Goal: Find specific page/section: Find specific page/section

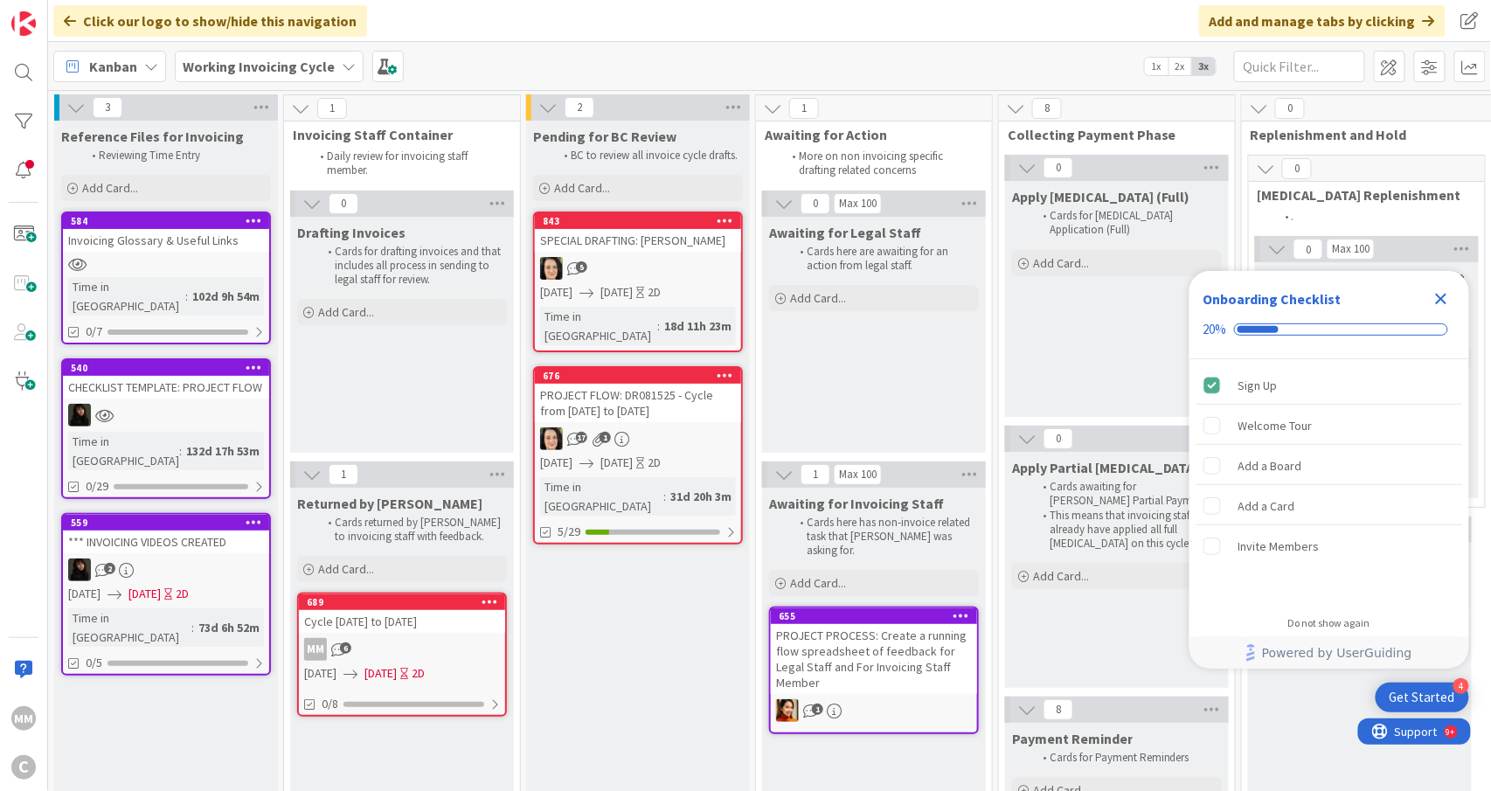
click at [648, 395] on div "PROJECT FLOW: DR081525 - Cycle from [DATE] to [DATE]" at bounding box center [638, 403] width 206 height 38
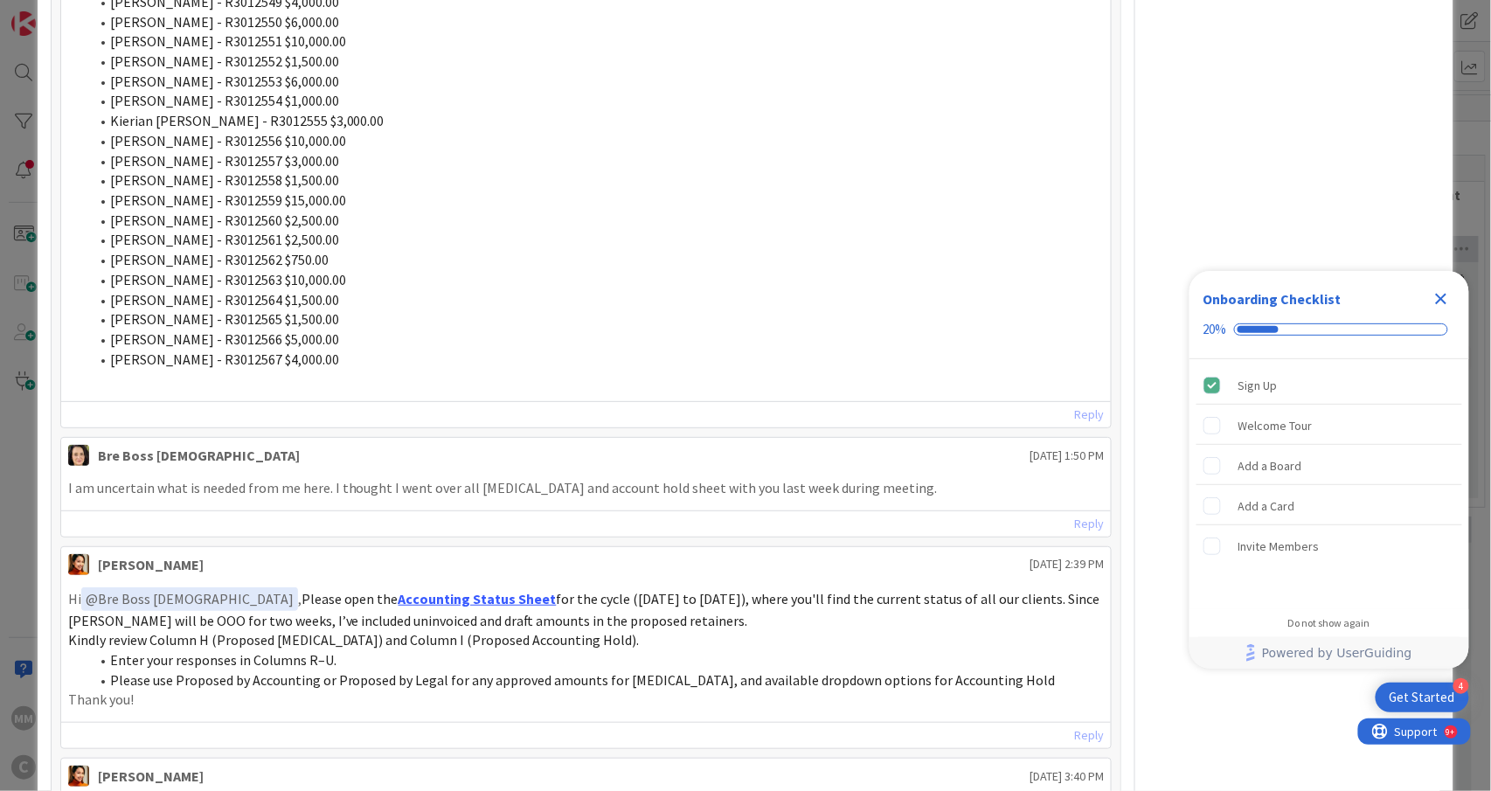
scroll to position [1630, 0]
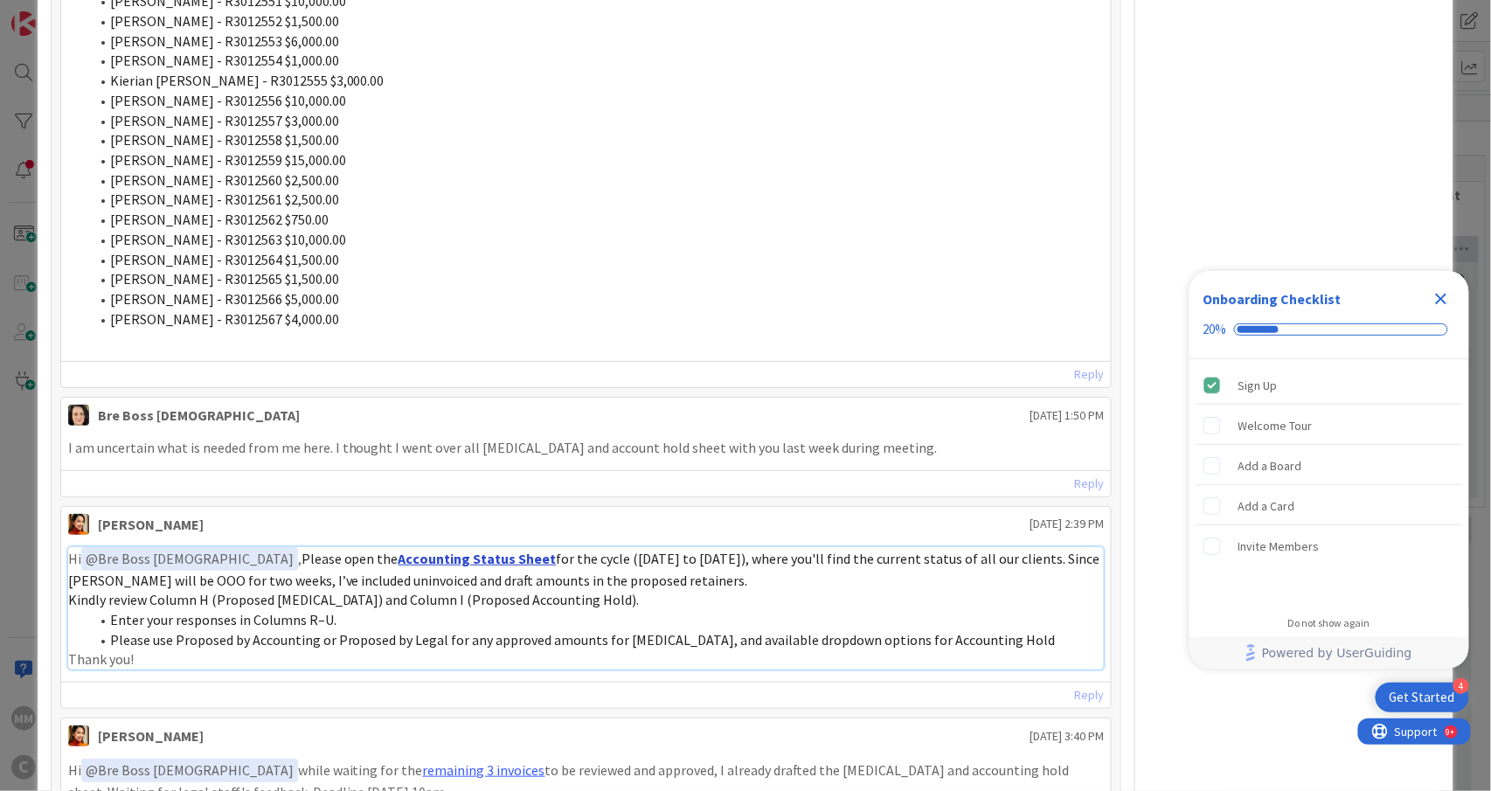
click at [398, 566] on link "Accounting Status Sheet" at bounding box center [477, 558] width 158 height 17
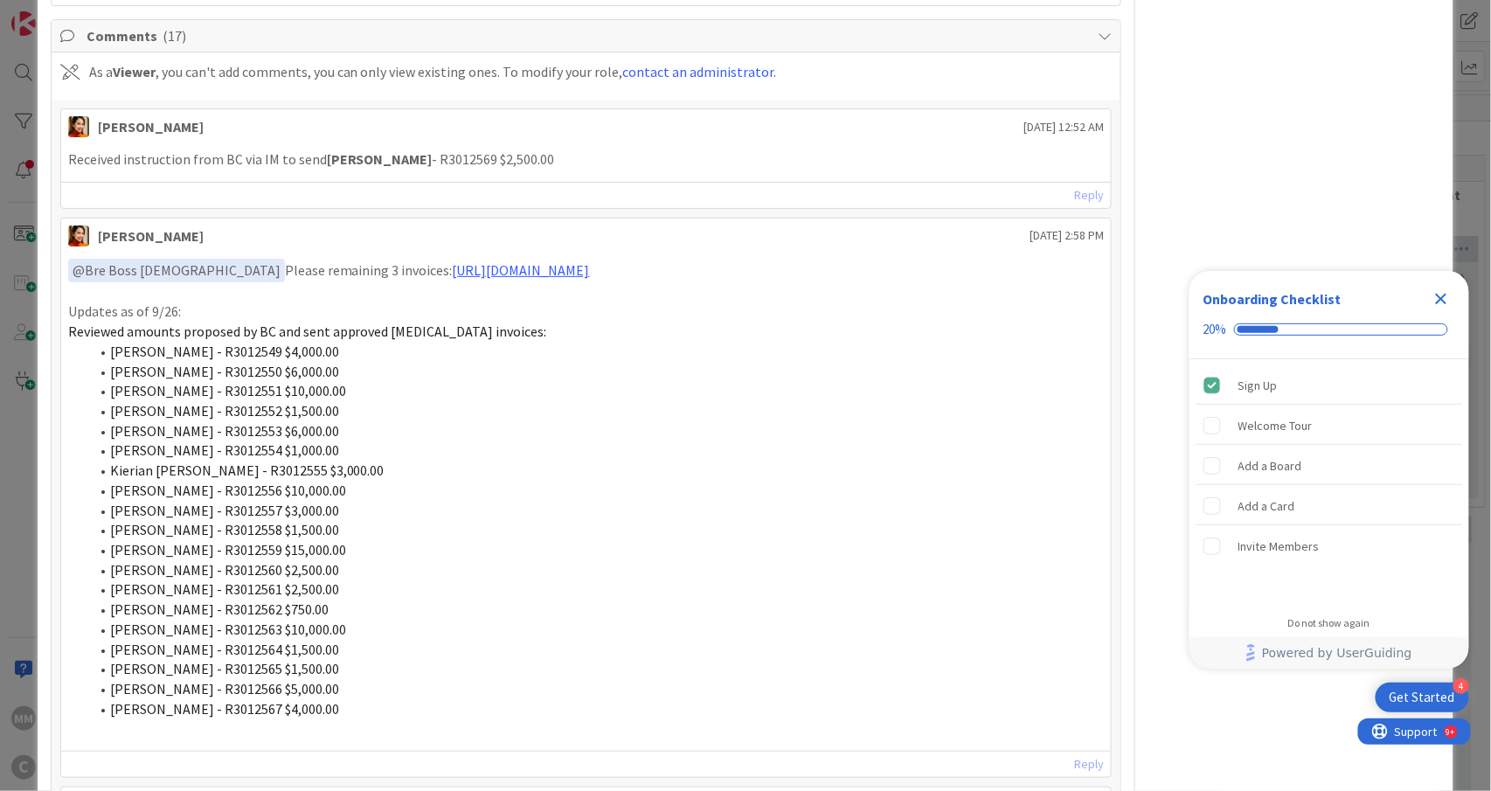
scroll to position [1281, 0]
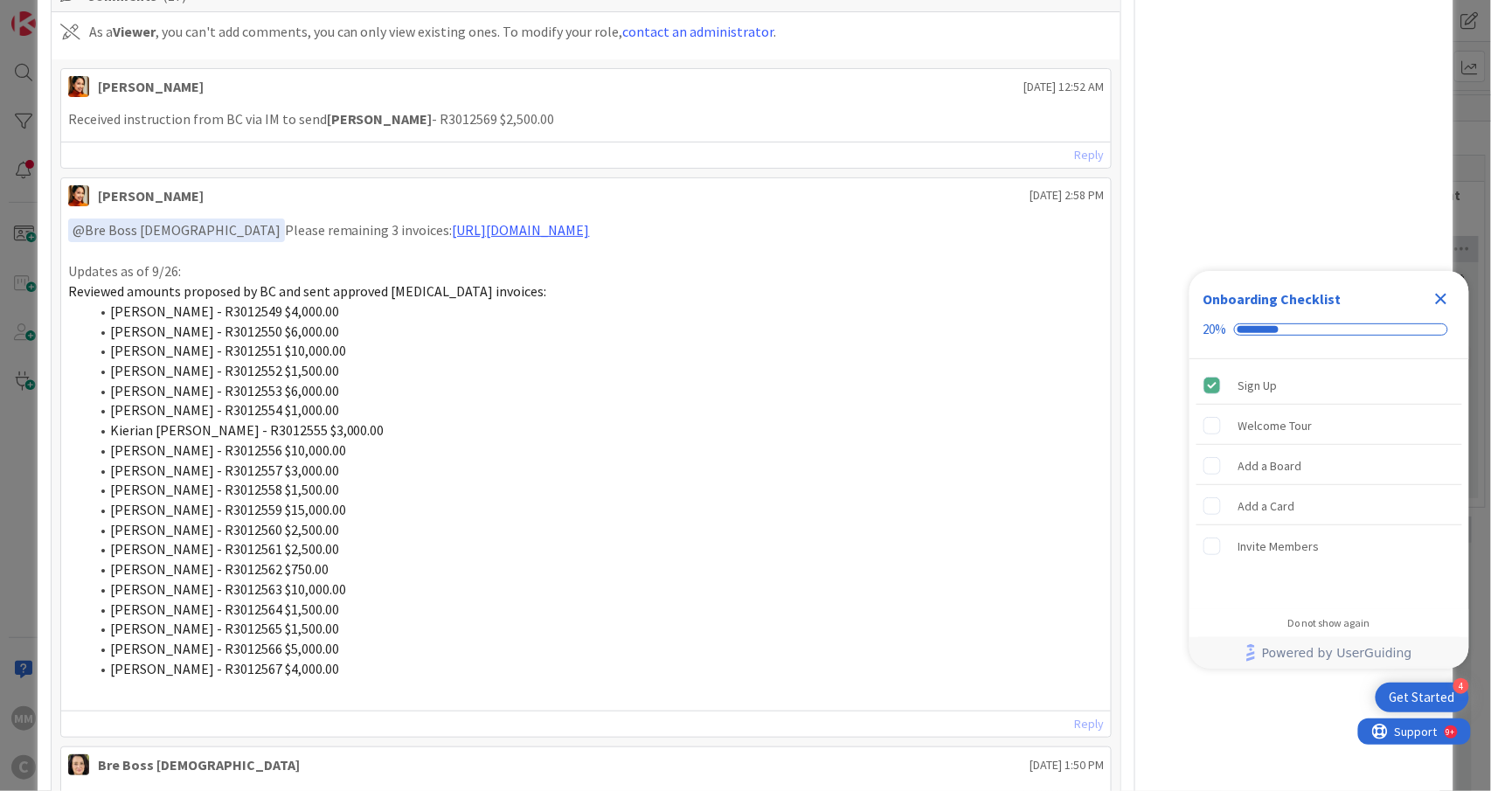
drag, startPoint x: 386, startPoint y: 668, endPoint x: 103, endPoint y: 322, distance: 447.0
click at [103, 322] on ol "[PERSON_NAME] - R3012549 $4,000.00 [PERSON_NAME] - R3012550 $6,000.00 [PERSON_N…" at bounding box center [586, 489] width 1036 height 377
copy ol "[PERSON_NAME] - R3012549 $4,000.00 [PERSON_NAME] - R3012550 $6,000.00 [PERSON_N…"
drag, startPoint x: 536, startPoint y: 126, endPoint x: 318, endPoint y: 136, distance: 217.8
click at [318, 136] on div "Received instruction from BC via IM to send [PERSON_NAME] - R3012569 $2,500.00" at bounding box center [586, 119] width 1050 height 34
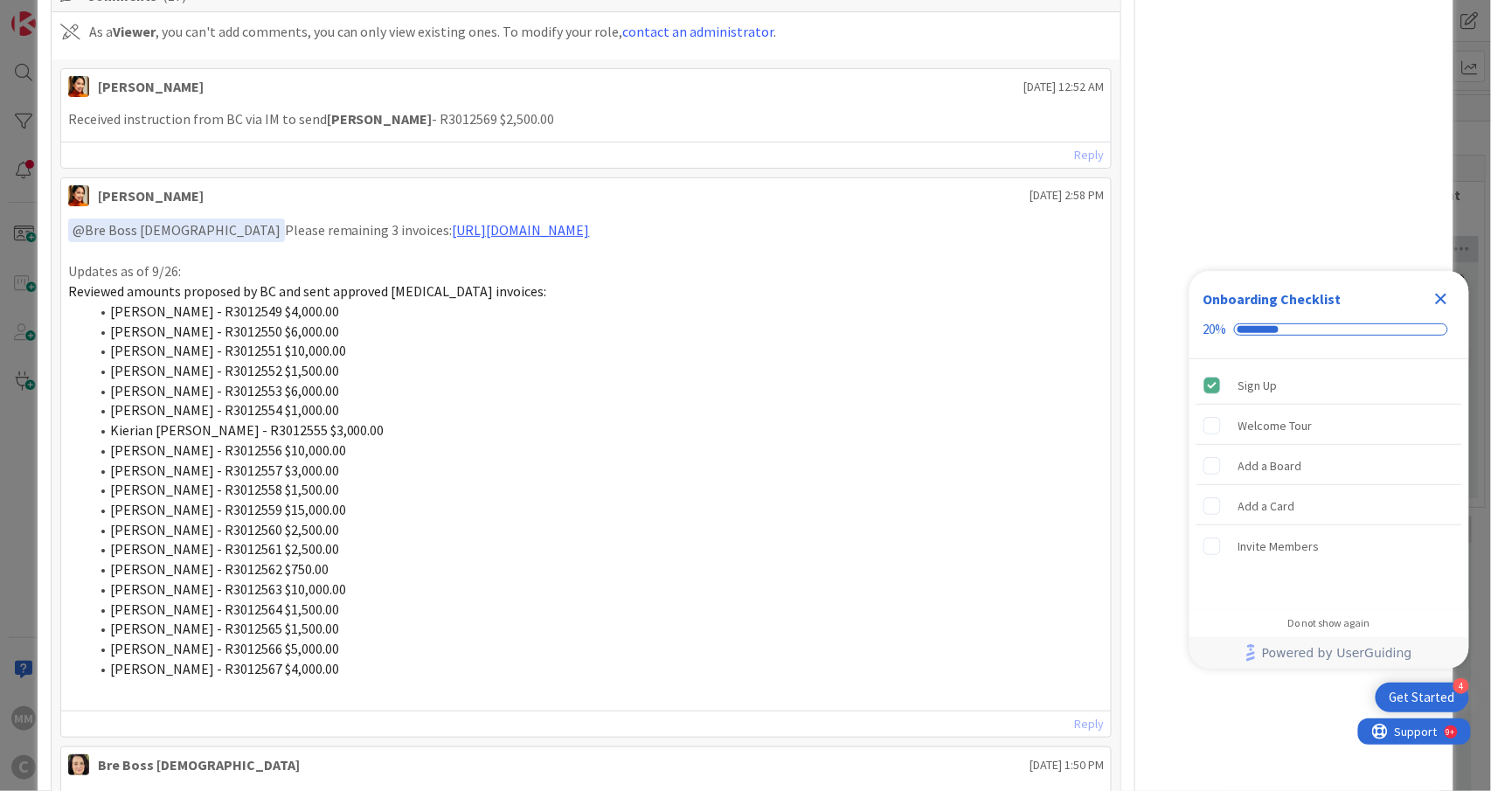
copy p "[PERSON_NAME] - R3012569 $2,500.00"
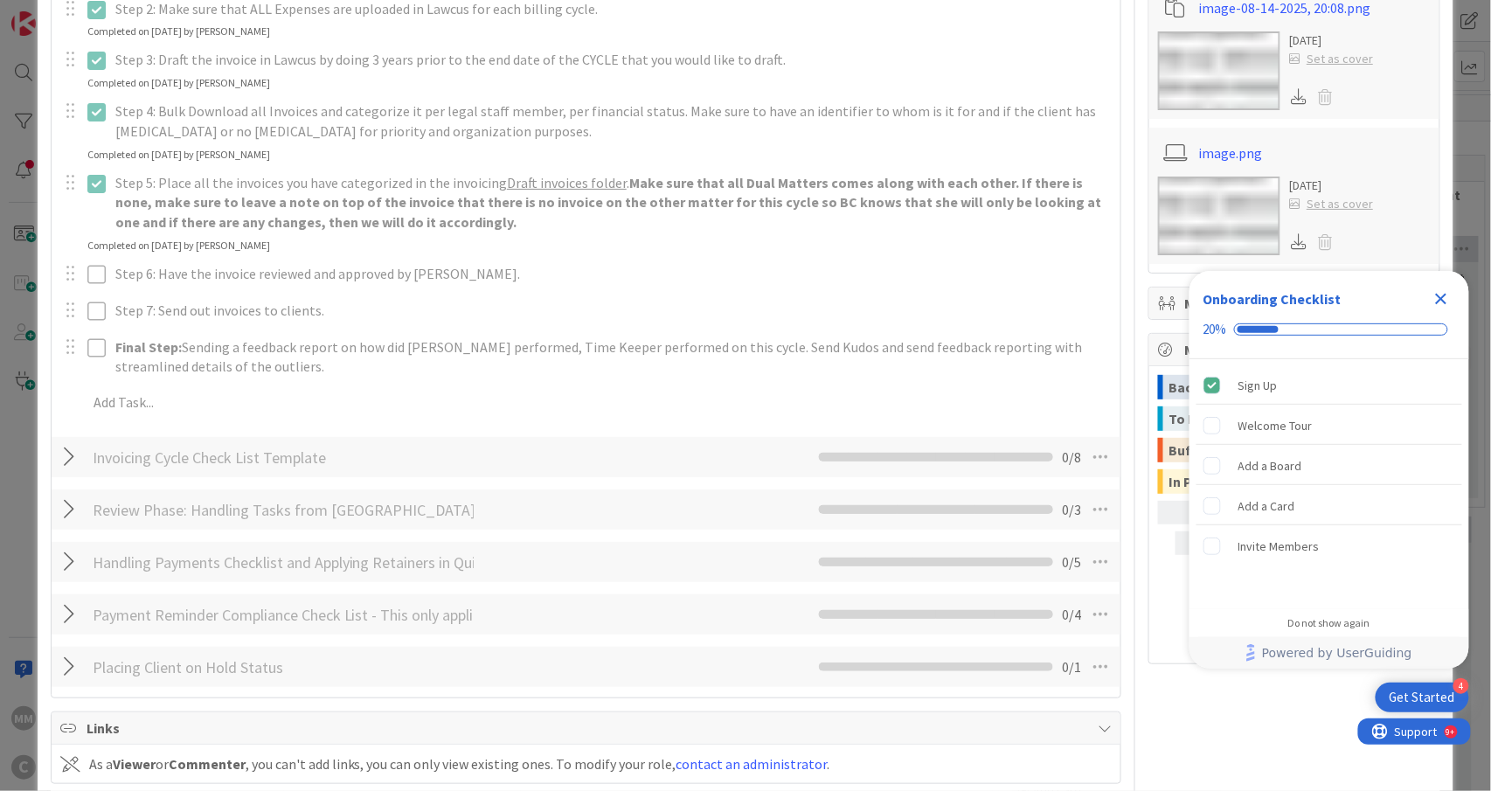
scroll to position [349, 0]
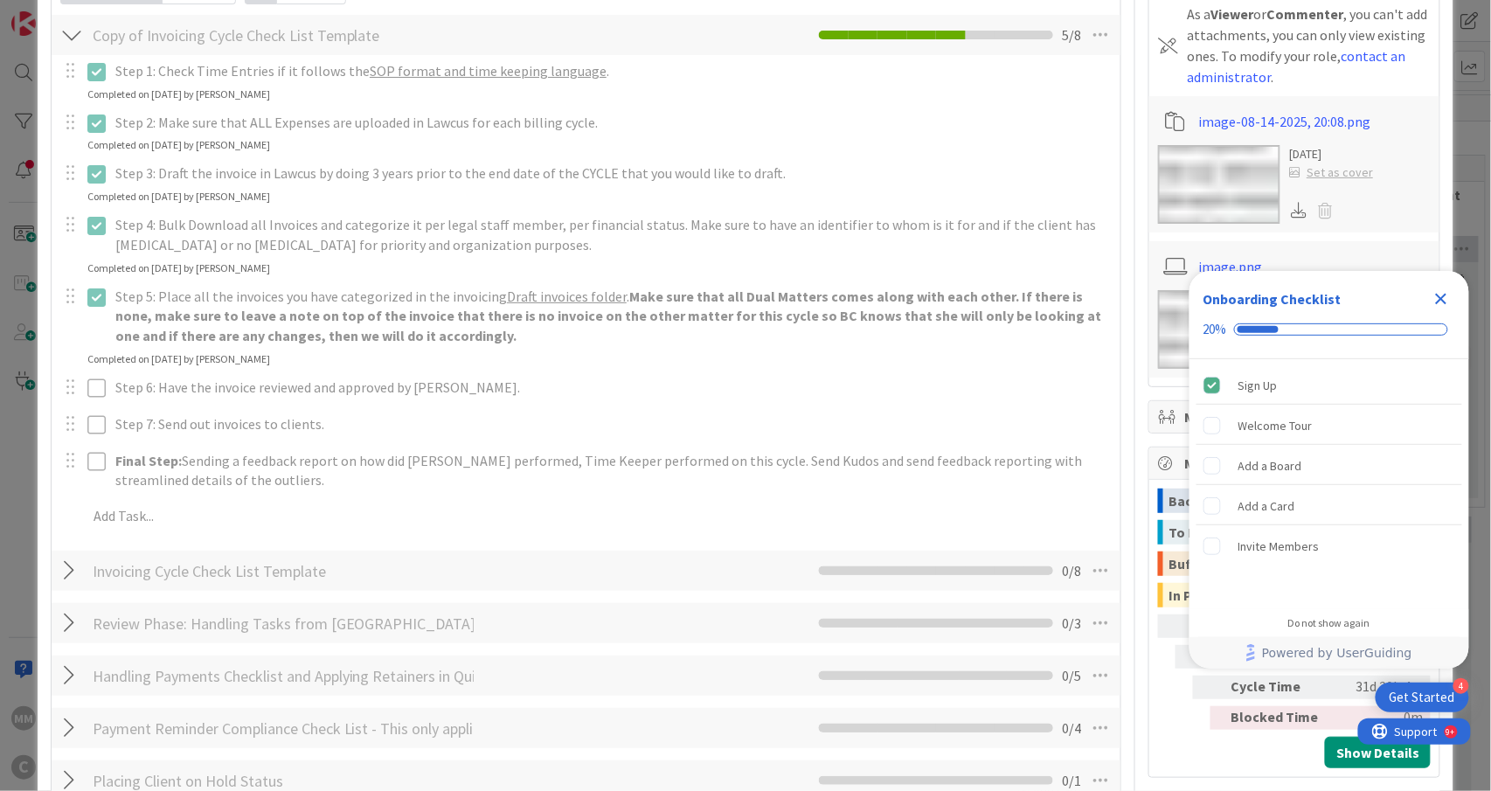
click at [1447, 301] on icon "Close Checklist" at bounding box center [1440, 298] width 21 height 21
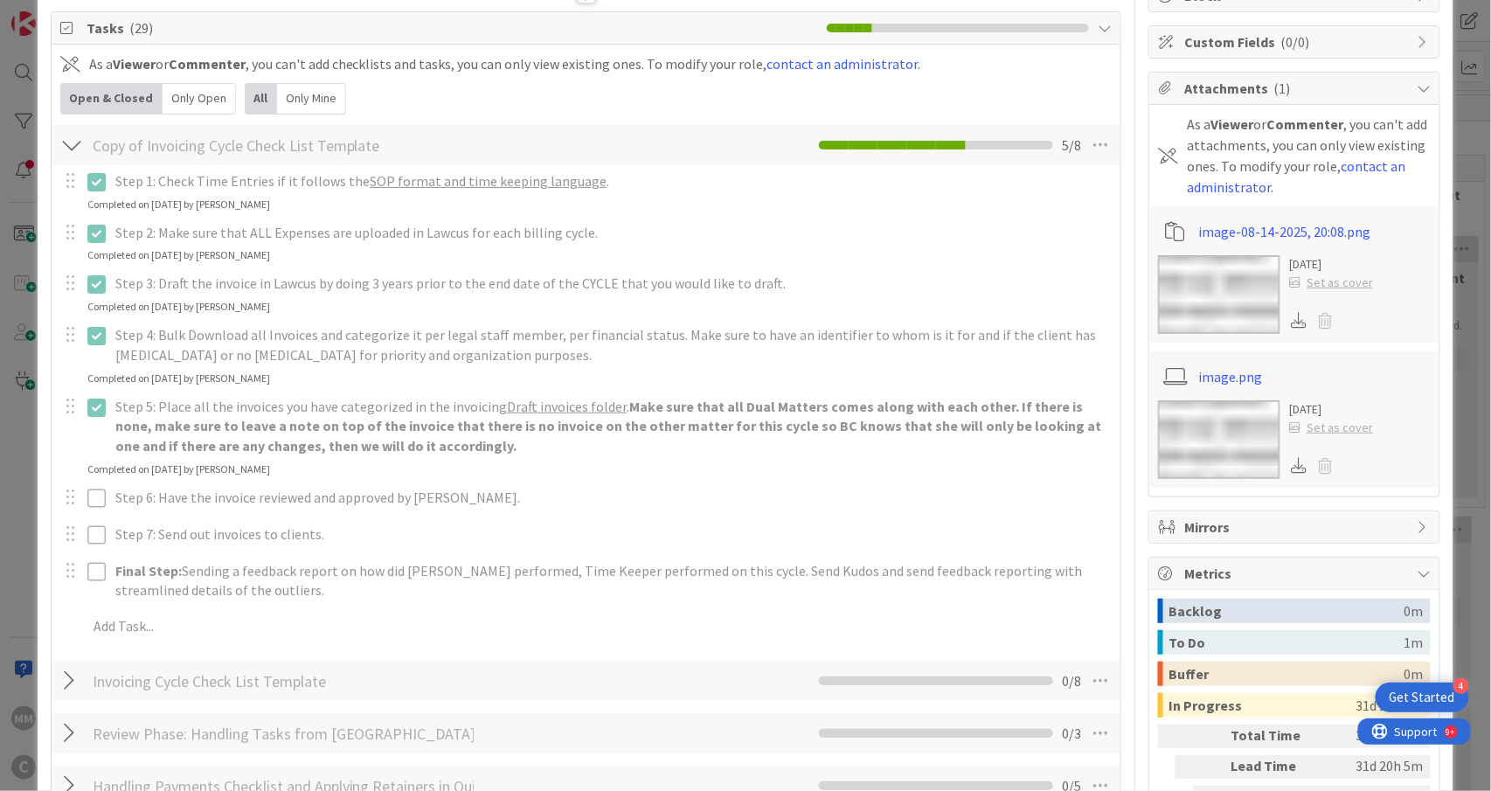
scroll to position [0, 0]
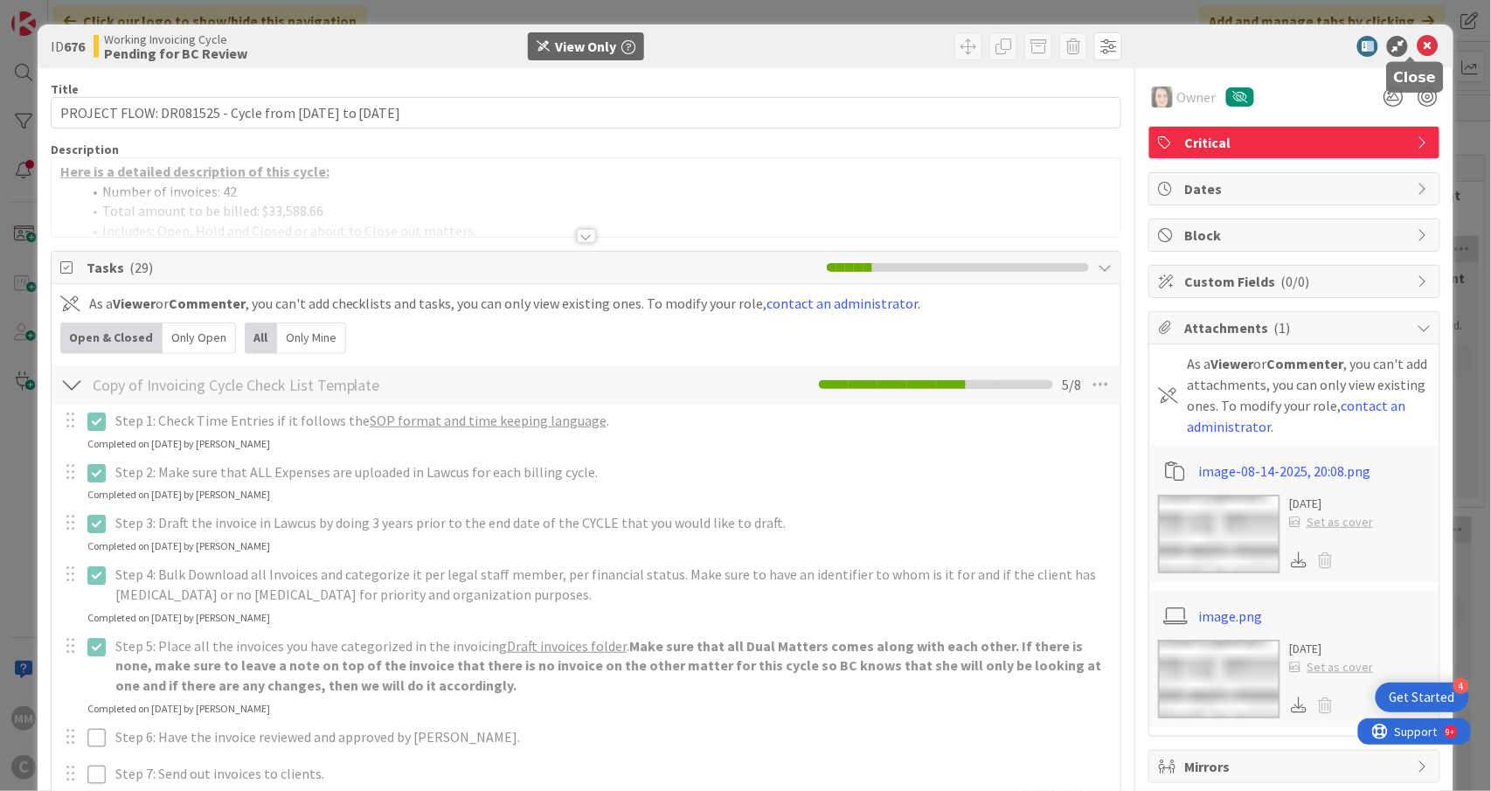
click at [1416, 44] on icon at bounding box center [1426, 46] width 21 height 21
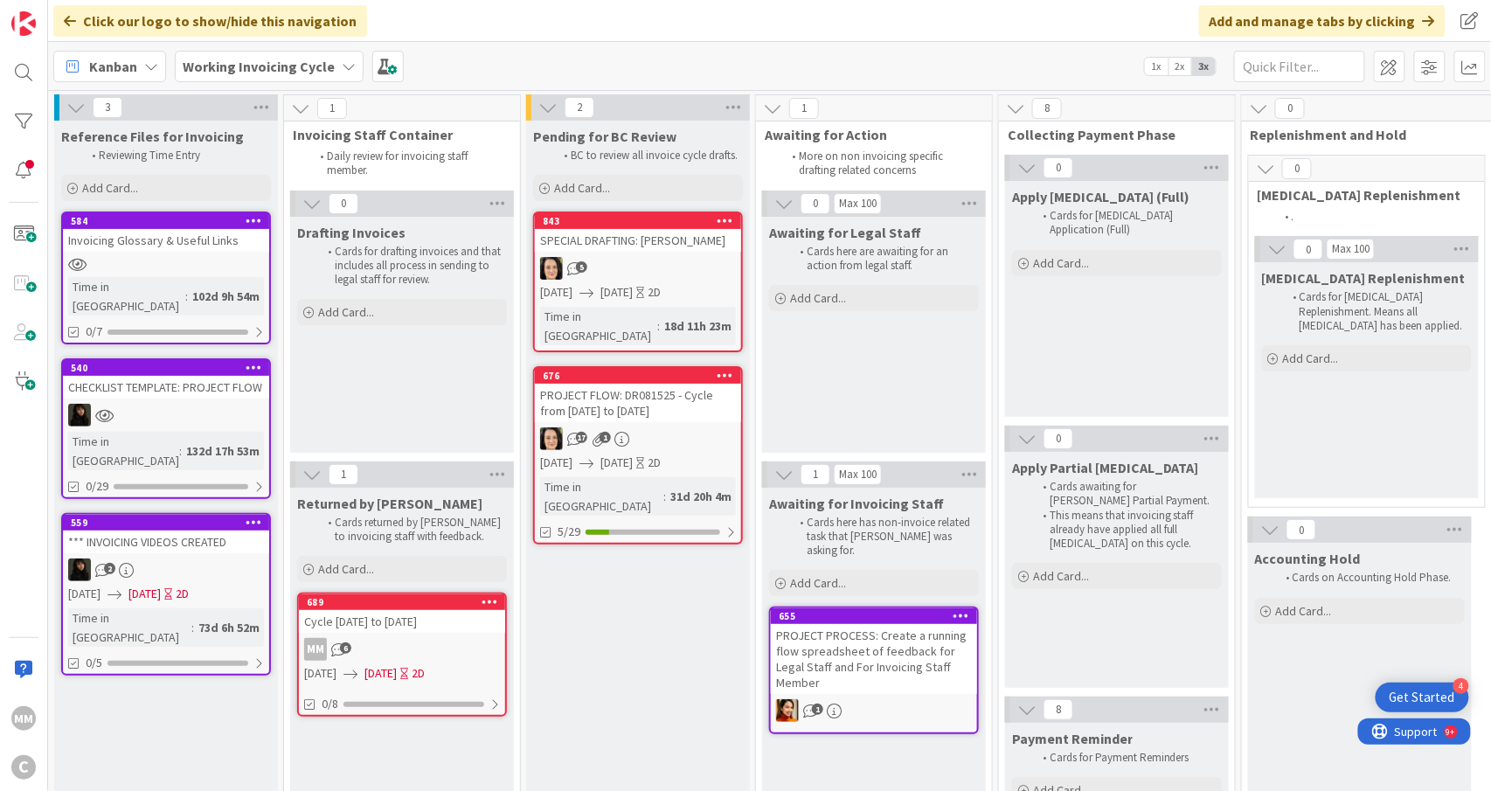
click at [644, 276] on div "5" at bounding box center [638, 268] width 206 height 23
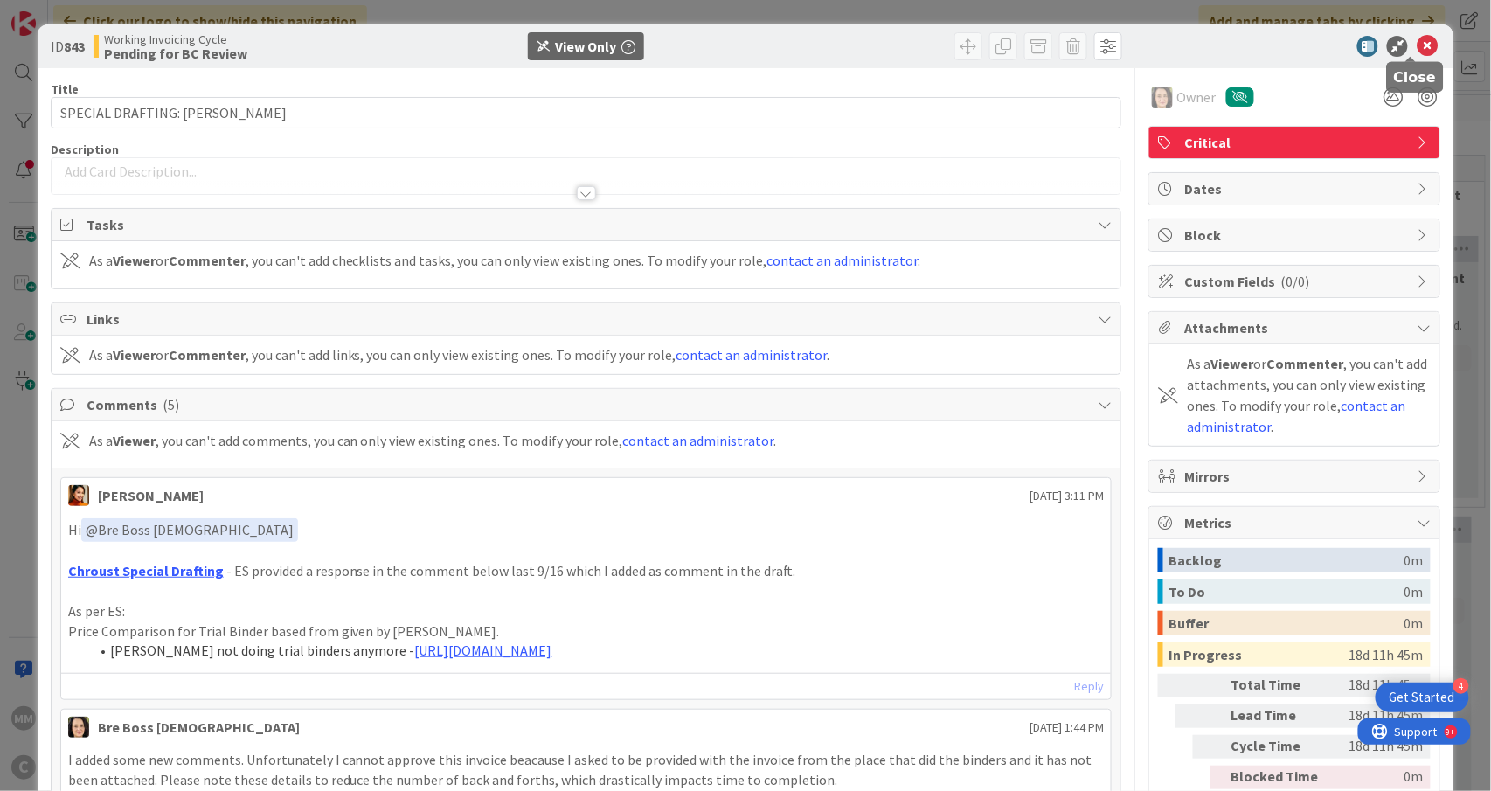
click at [1416, 42] on icon at bounding box center [1426, 46] width 21 height 21
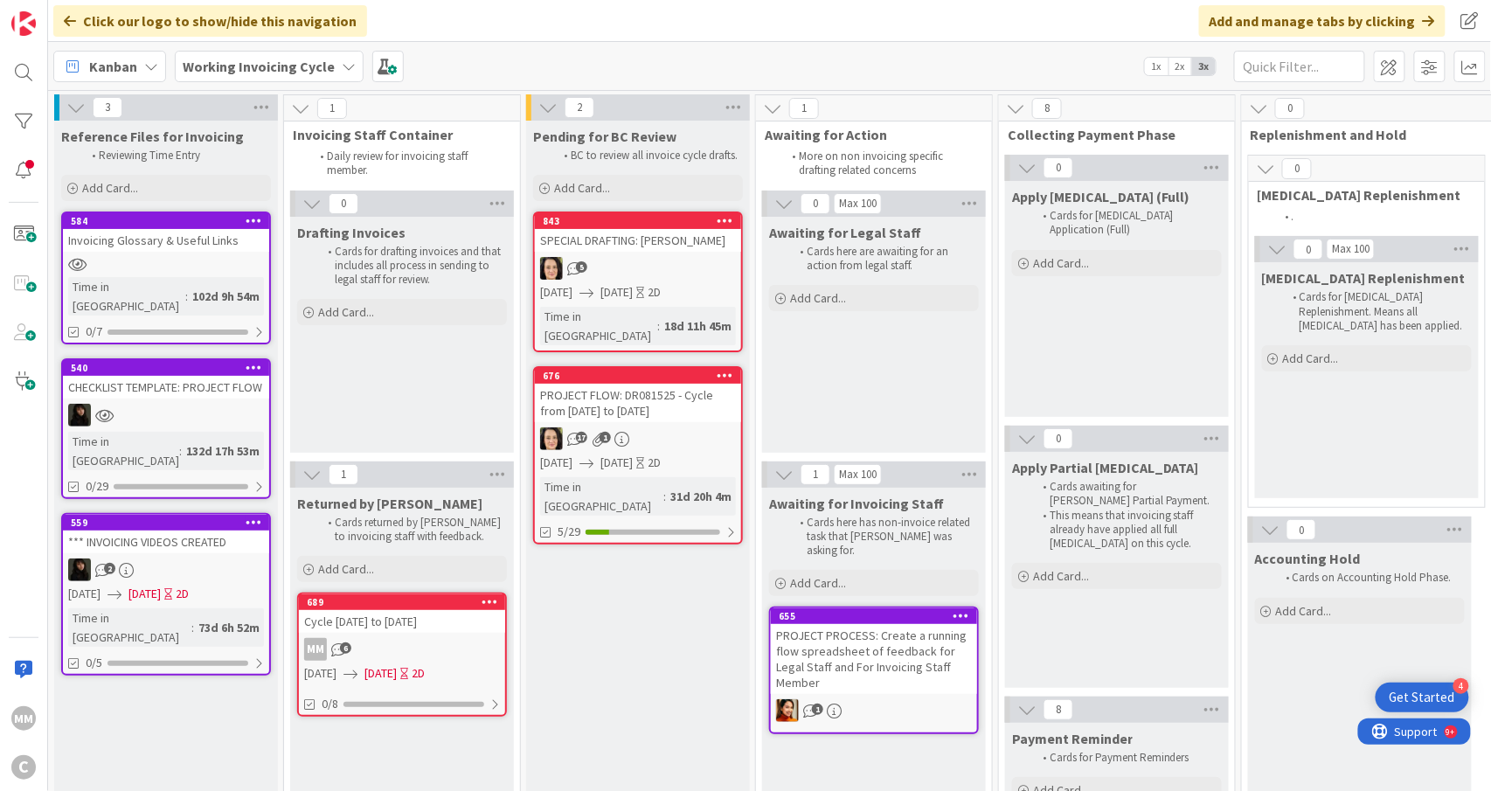
click at [435, 638] on div "MM 6" at bounding box center [402, 649] width 206 height 23
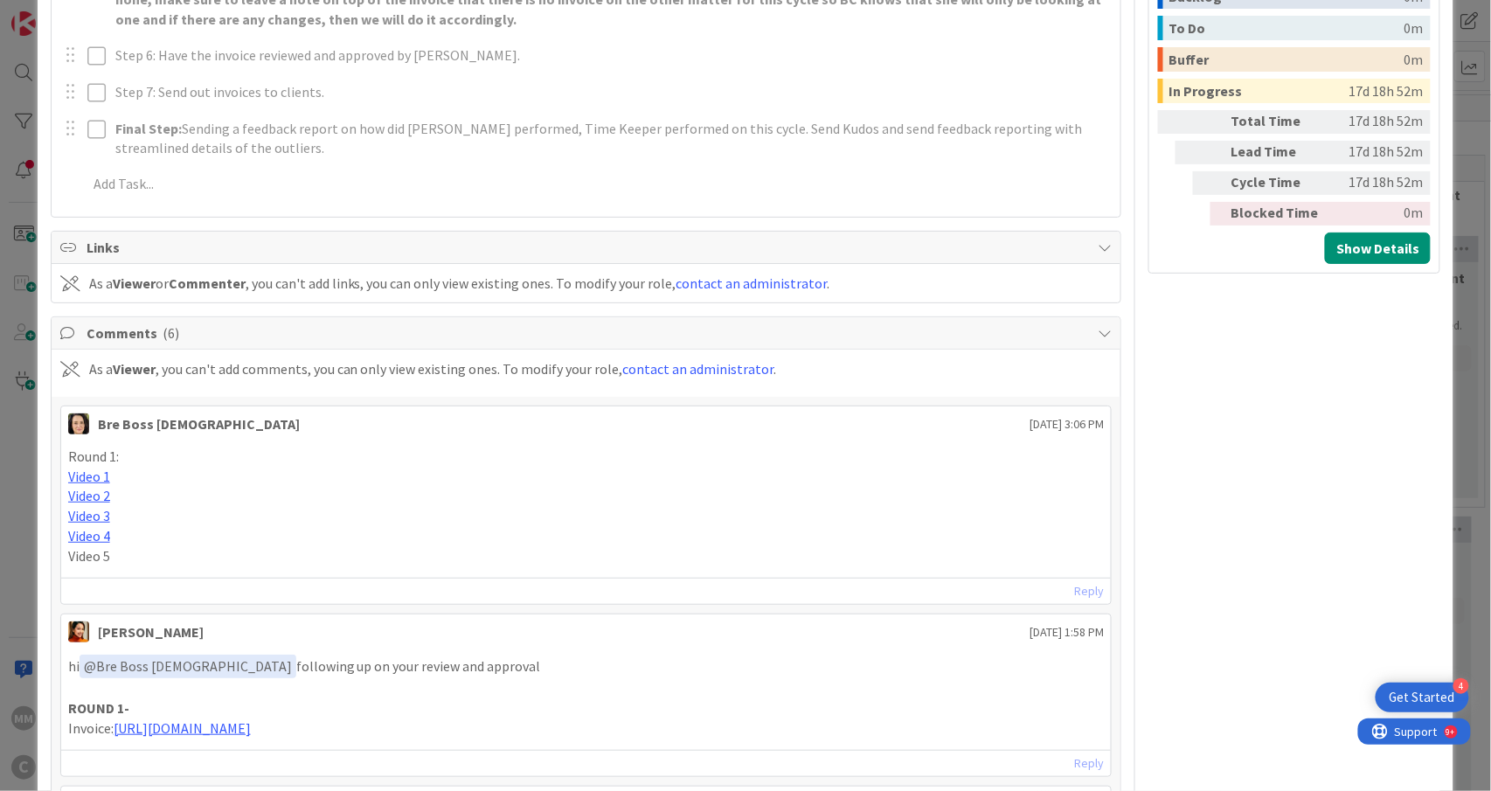
scroll to position [669, 0]
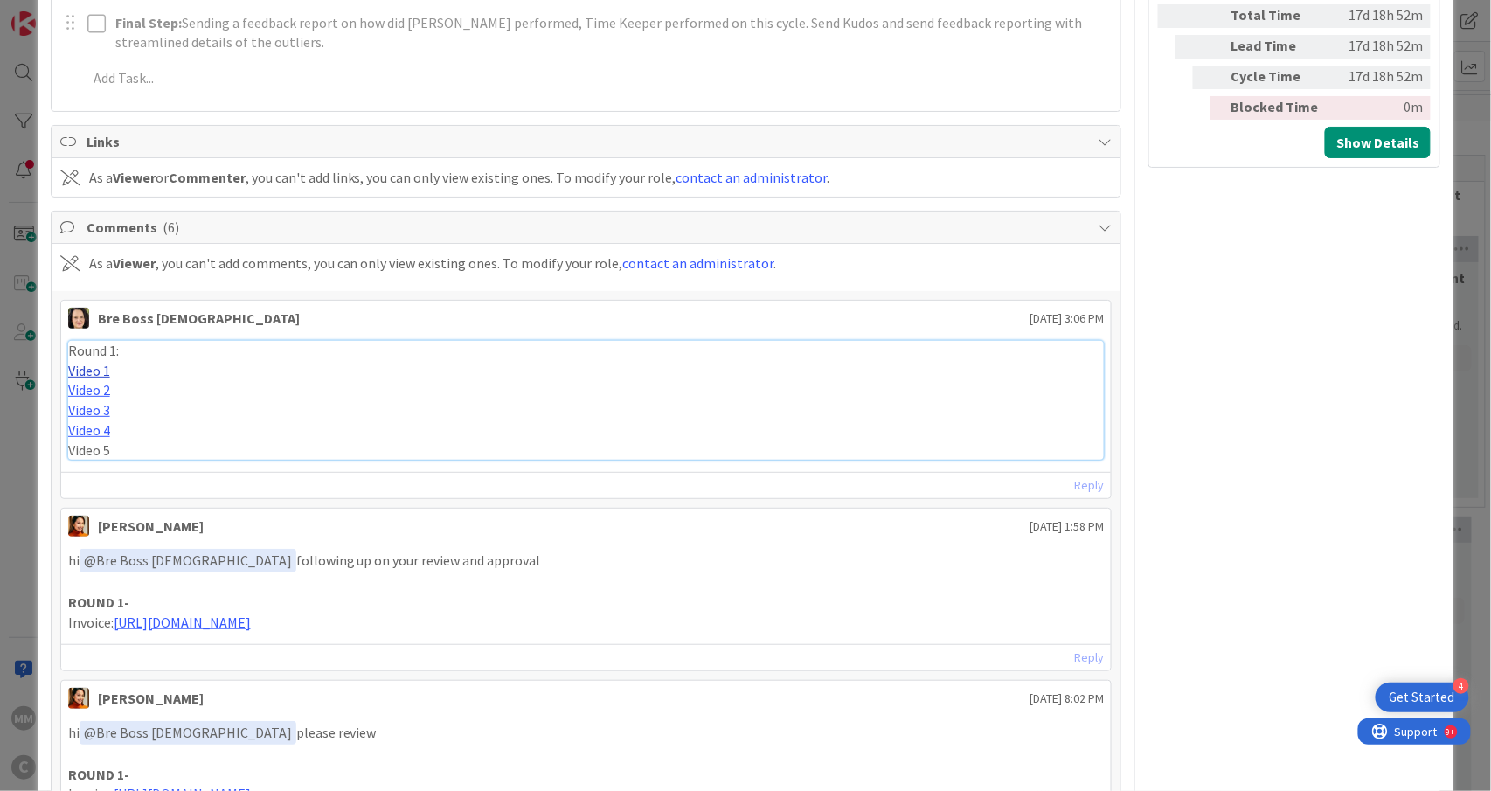
click at [80, 376] on link "Video 1" at bounding box center [89, 370] width 42 height 17
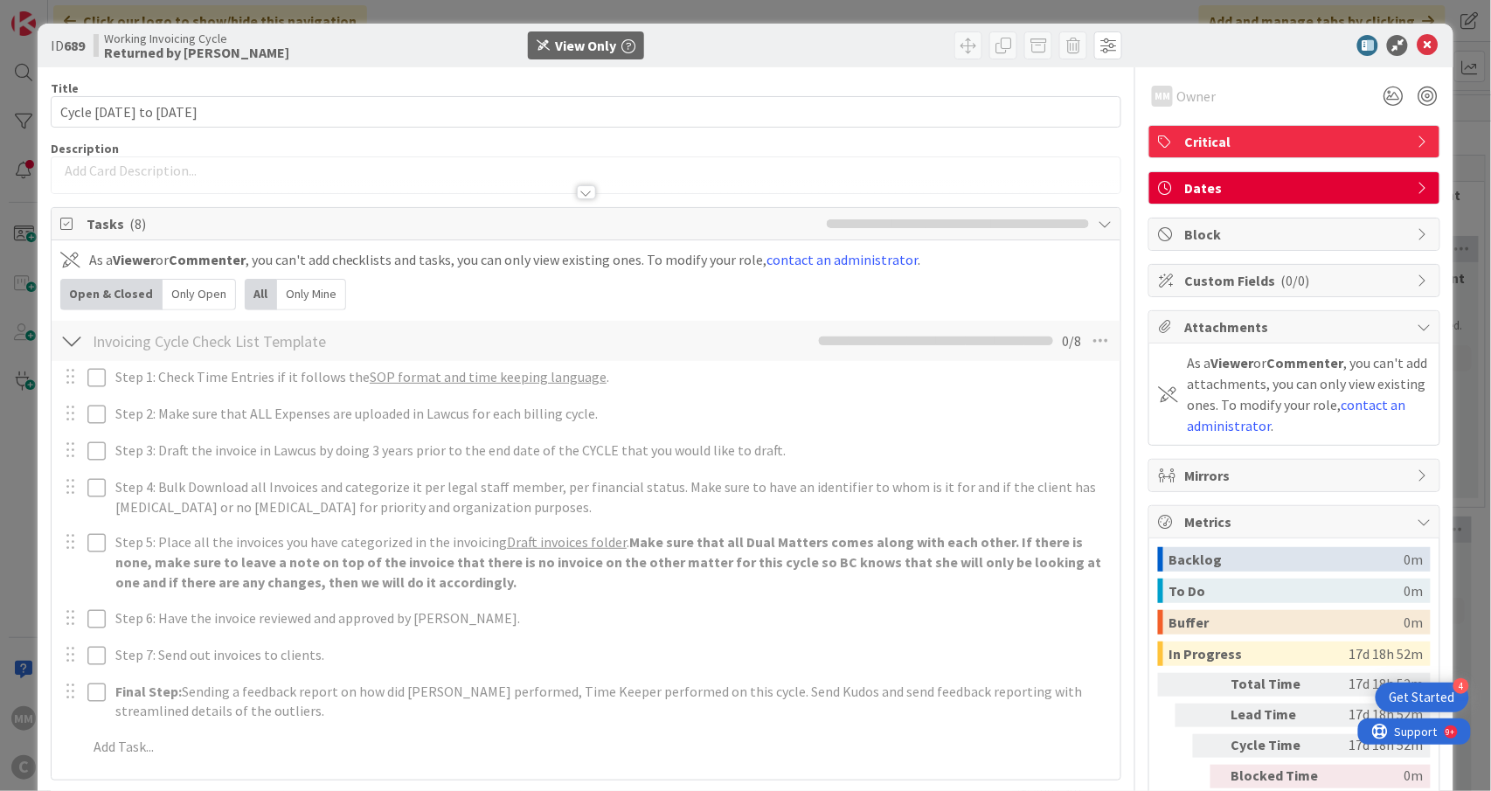
scroll to position [0, 0]
click at [482, 173] on p at bounding box center [586, 172] width 1052 height 20
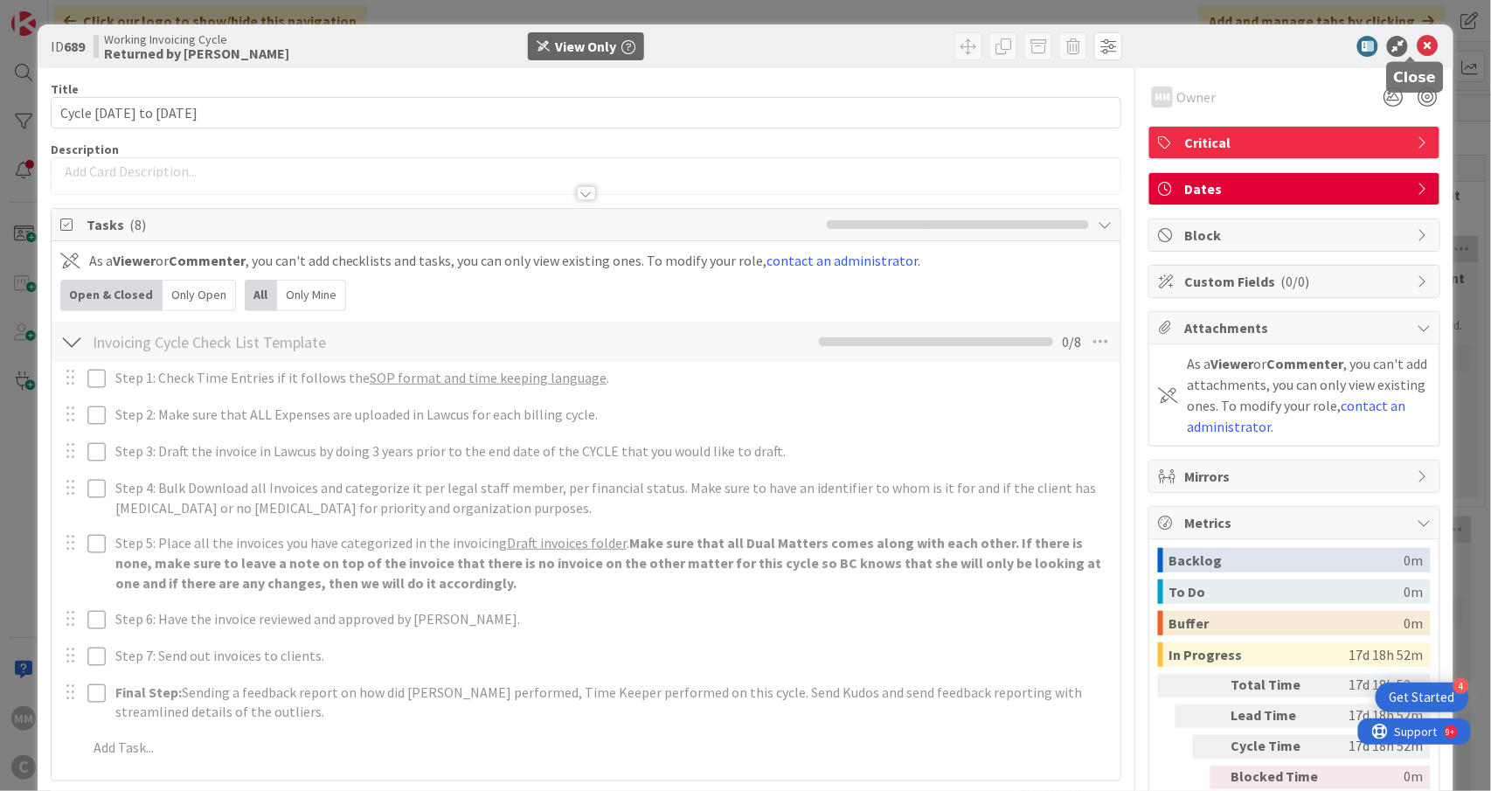
click at [1416, 47] on icon at bounding box center [1426, 46] width 21 height 21
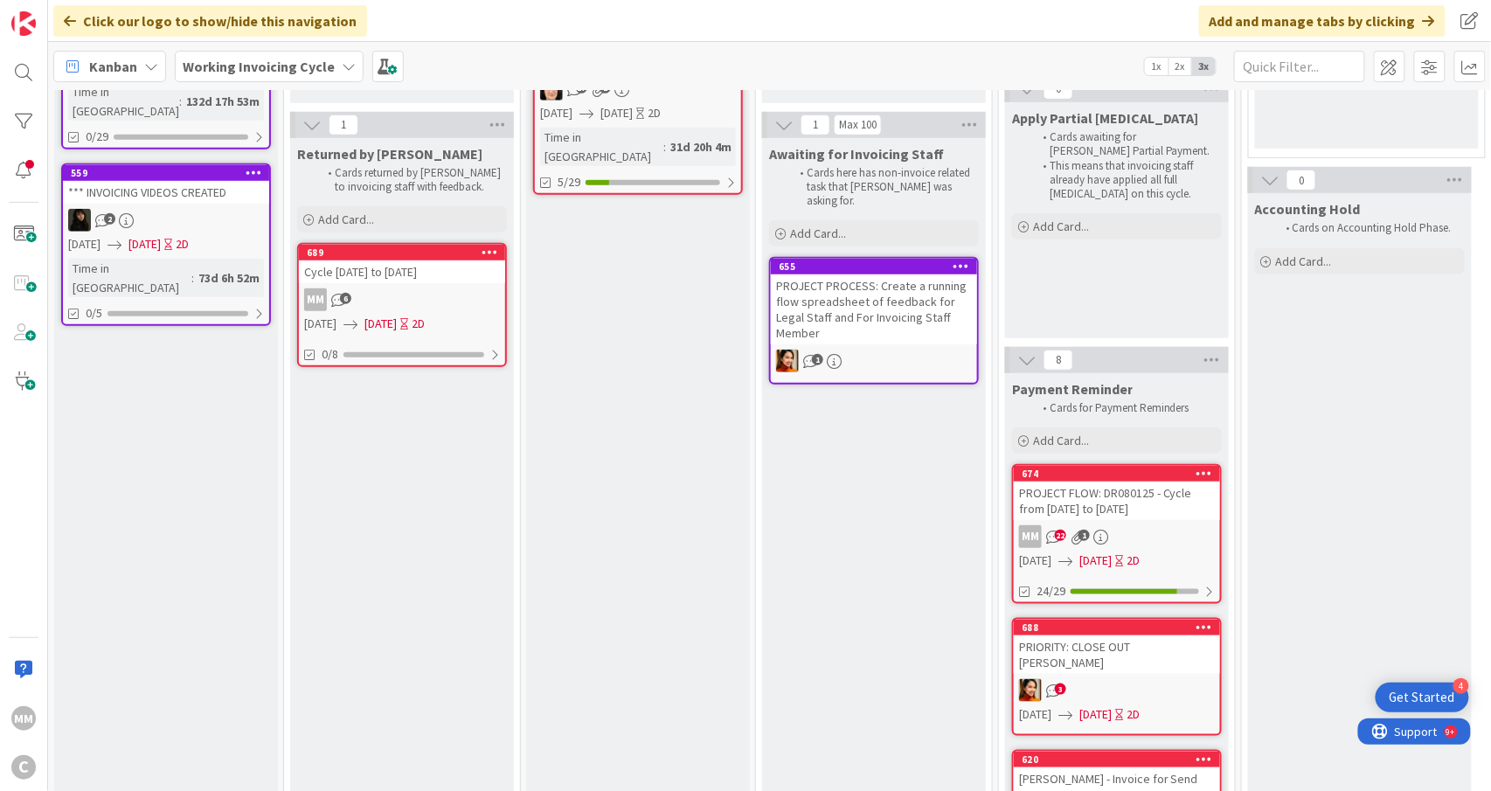
scroll to position [466, 0]
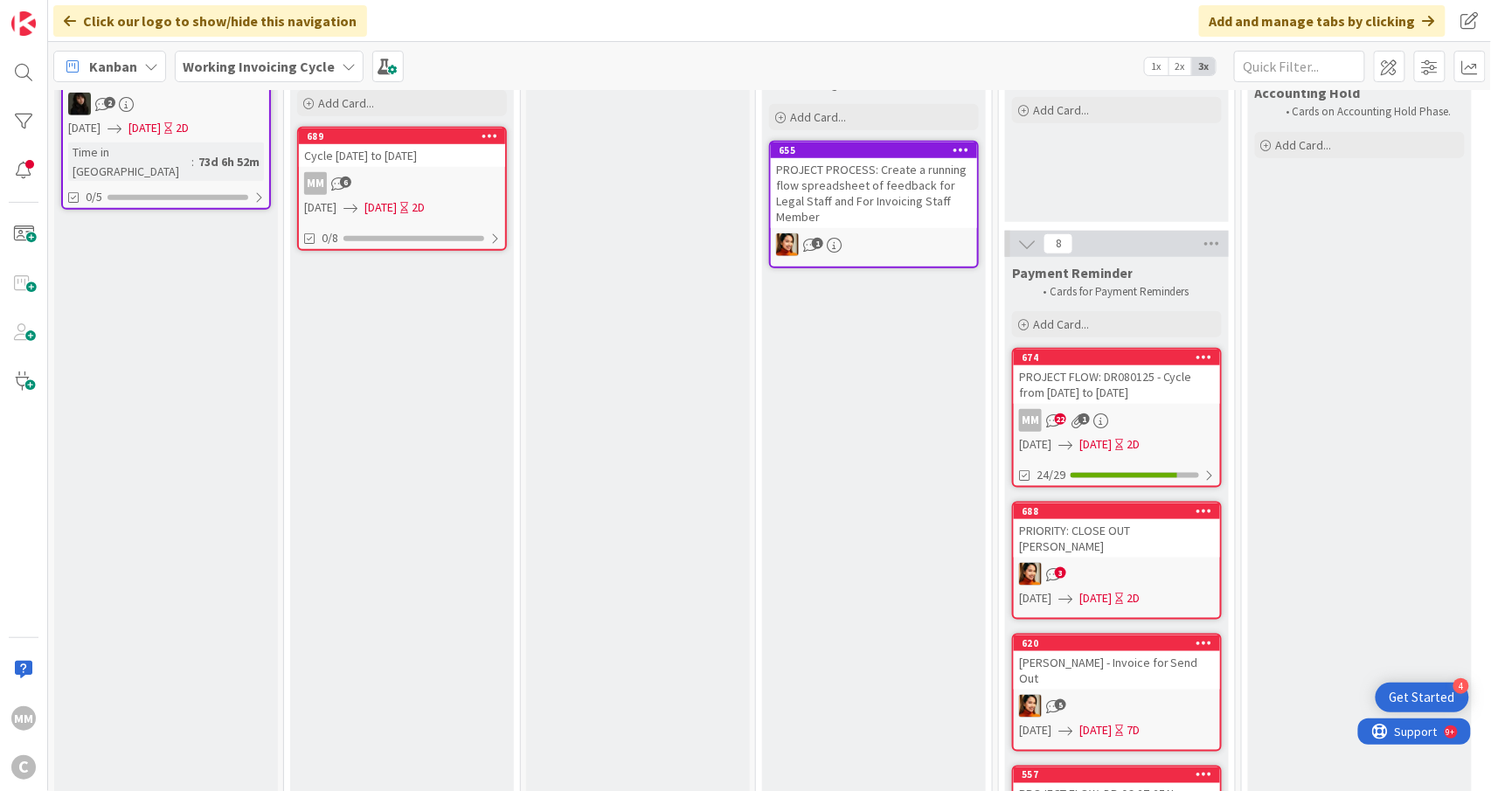
click at [1106, 542] on div "688 PRIORITY: CLOSE OUT [PERSON_NAME] 3 [DATE] [DATE] 2D" at bounding box center [1117, 561] width 210 height 118
